Goal: Task Accomplishment & Management: Use online tool/utility

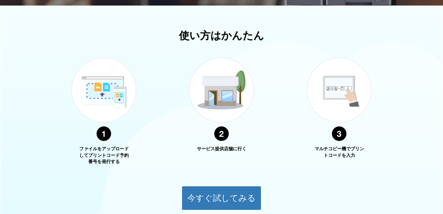
scroll to position [221, 0]
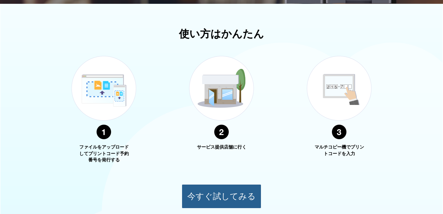
click at [205, 193] on button "今すぐ試してみる" at bounding box center [222, 196] width 80 height 24
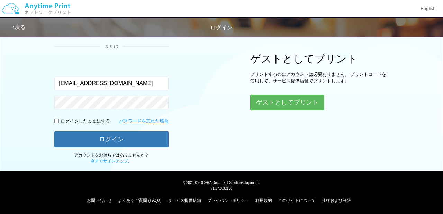
type input "tranhayashimarina@gmail.com"
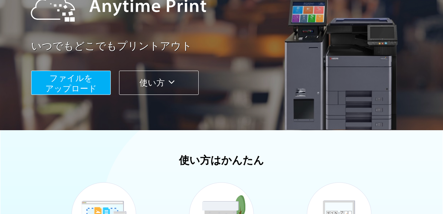
click at [97, 80] on button "ファイルを ​​アップロード" at bounding box center [71, 83] width 80 height 24
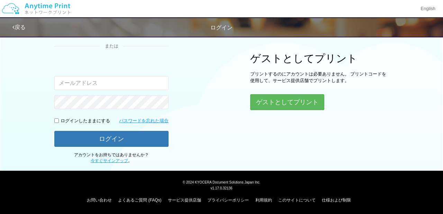
scroll to position [78, 0]
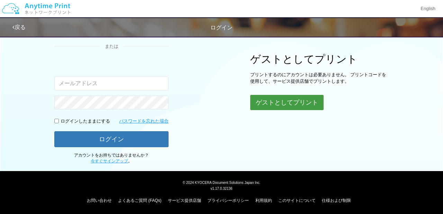
click at [261, 108] on button "ゲストとしてプリント" at bounding box center [286, 102] width 73 height 15
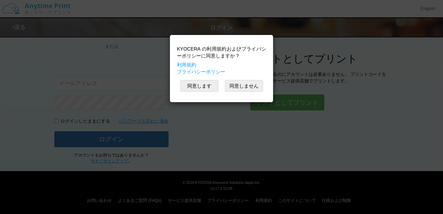
click at [259, 109] on div "KYOCERA の利用規約およびプライバシーポリシーに同意しますか？ 利用規約 プライバシーポリシー 同意します 同意しません" at bounding box center [221, 107] width 443 height 214
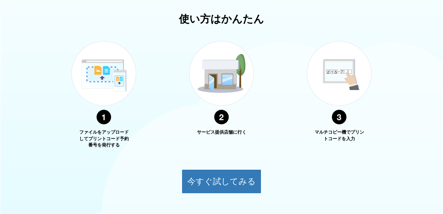
scroll to position [260, 0]
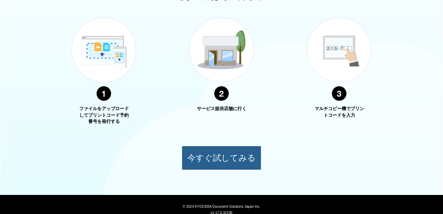
click at [197, 158] on button "今すぐ試してみる" at bounding box center [222, 158] width 80 height 24
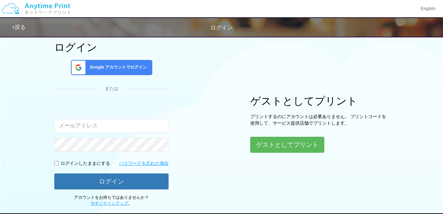
scroll to position [42, 0]
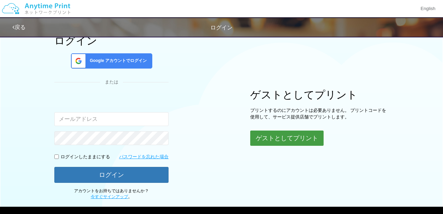
click at [257, 141] on button "ゲストとしてプリント" at bounding box center [286, 138] width 73 height 15
click at [272, 132] on button "ゲストとしてプリント" at bounding box center [286, 138] width 73 height 15
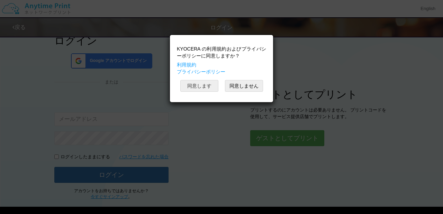
click at [205, 86] on button "同意します" at bounding box center [199, 86] width 38 height 12
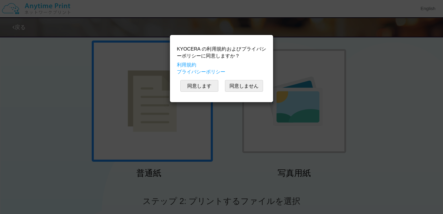
click at [218, 146] on div "KYOCERA の利用規約およびプライバシーポリシーに同意しますか？ 利用規約 プライバシーポリシー 同意します 同意しません" at bounding box center [221, 107] width 443 height 214
click at [217, 122] on div "KYOCERA の利用規約およびプライバシーポリシーに同意しますか？ 利用規約 プライバシーポリシー 同意します 同意しません" at bounding box center [221, 107] width 443 height 214
click at [203, 88] on button "同意します" at bounding box center [199, 86] width 38 height 12
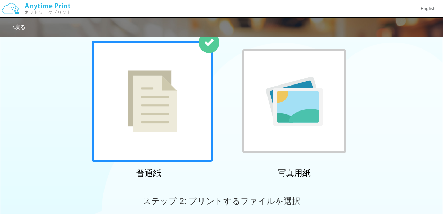
click at [185, 81] on div at bounding box center [152, 101] width 121 height 121
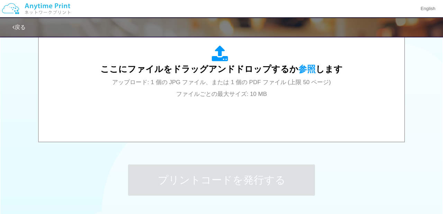
scroll to position [200, 0]
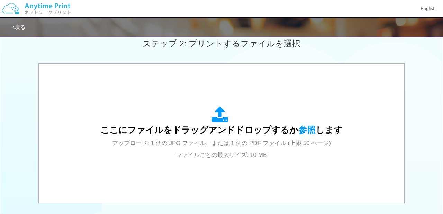
click at [224, 147] on div "ここにファイルをドラッグアンドドロップするか 参照 します アップロード: 1 個の JPG ファイル、または 1 個の PDF ファイル (上限 50 ペー…" at bounding box center [221, 133] width 242 height 54
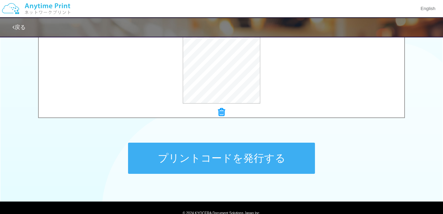
scroll to position [285, 0]
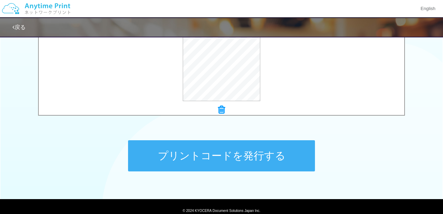
click at [295, 149] on button "プリントコードを発行する" at bounding box center [221, 155] width 187 height 31
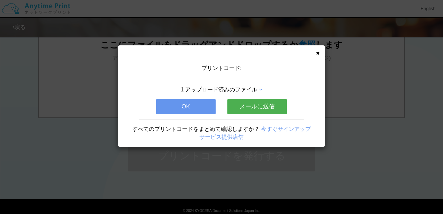
scroll to position [0, 0]
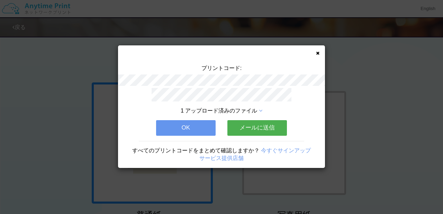
click at [208, 127] on button "OK" at bounding box center [186, 127] width 60 height 15
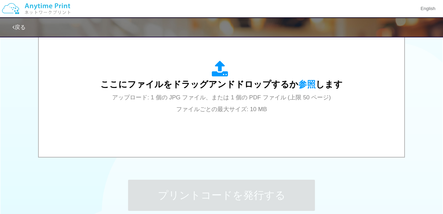
scroll to position [228, 0]
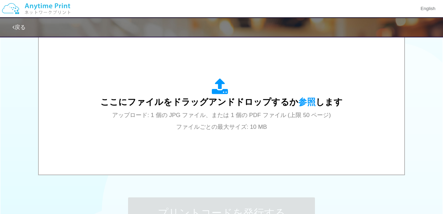
click at [252, 121] on div "ここにファイルをドラッグアンドドロップするか 参照 します アップロード: 1 個の JPG ファイル、または 1 個の PDF ファイル (上限 50 ペー…" at bounding box center [221, 105] width 242 height 54
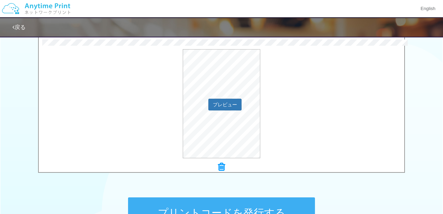
click at [269, 156] on div "プレビュー" at bounding box center [222, 103] width 366 height 109
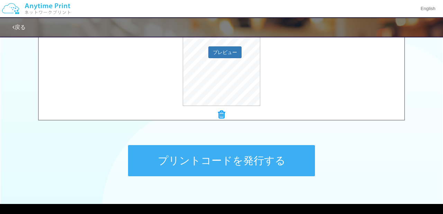
scroll to position [299, 0]
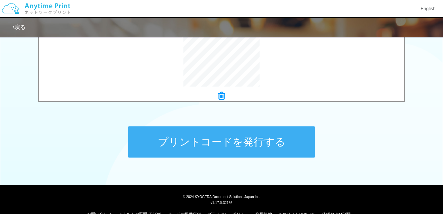
click at [155, 141] on button "プリントコードを発行する" at bounding box center [221, 141] width 187 height 31
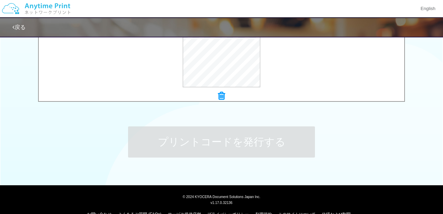
scroll to position [0, 0]
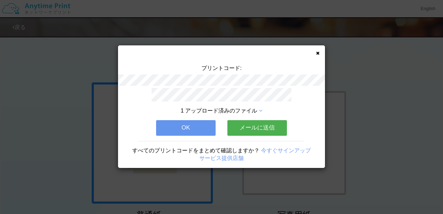
click at [173, 123] on button "OK" at bounding box center [186, 127] width 60 height 15
